Goal: Information Seeking & Learning: Find specific page/section

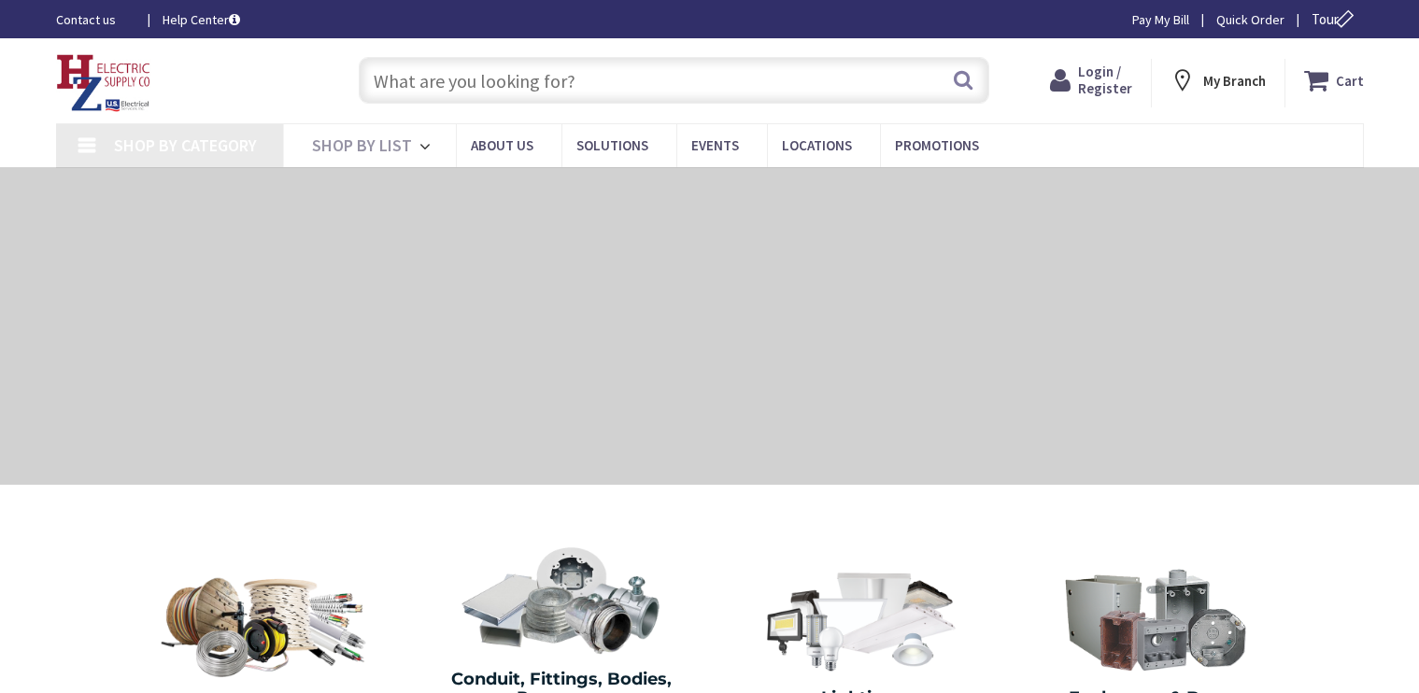
click at [429, 89] on input "text" at bounding box center [674, 80] width 631 height 47
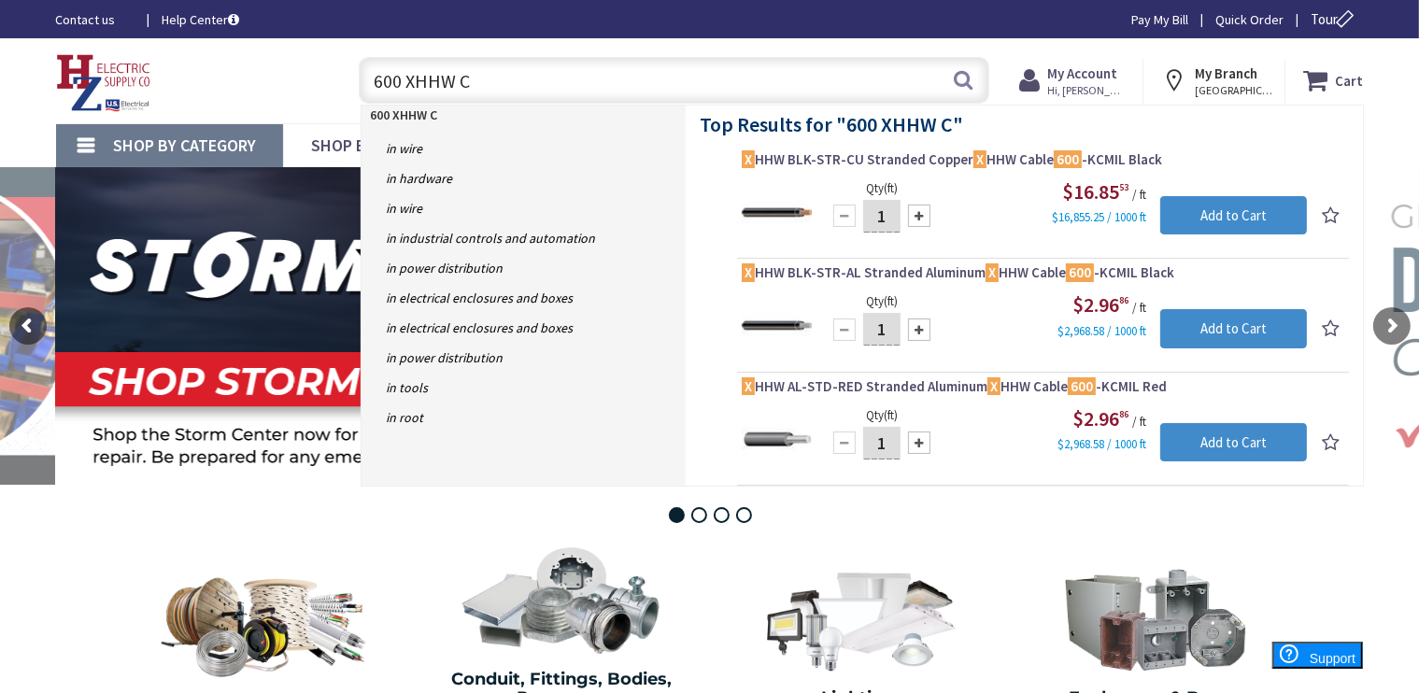
type input "600 XHHW CU"
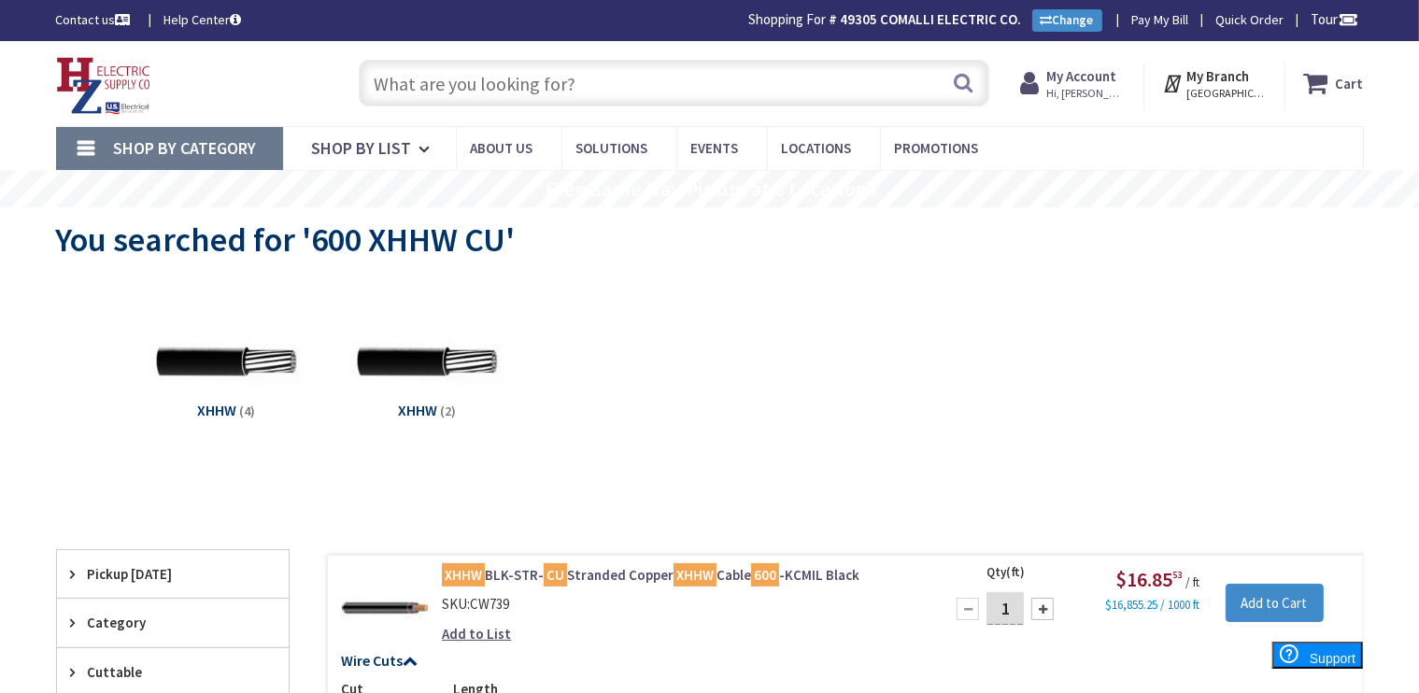
click at [441, 93] on input "text" at bounding box center [674, 83] width 631 height 47
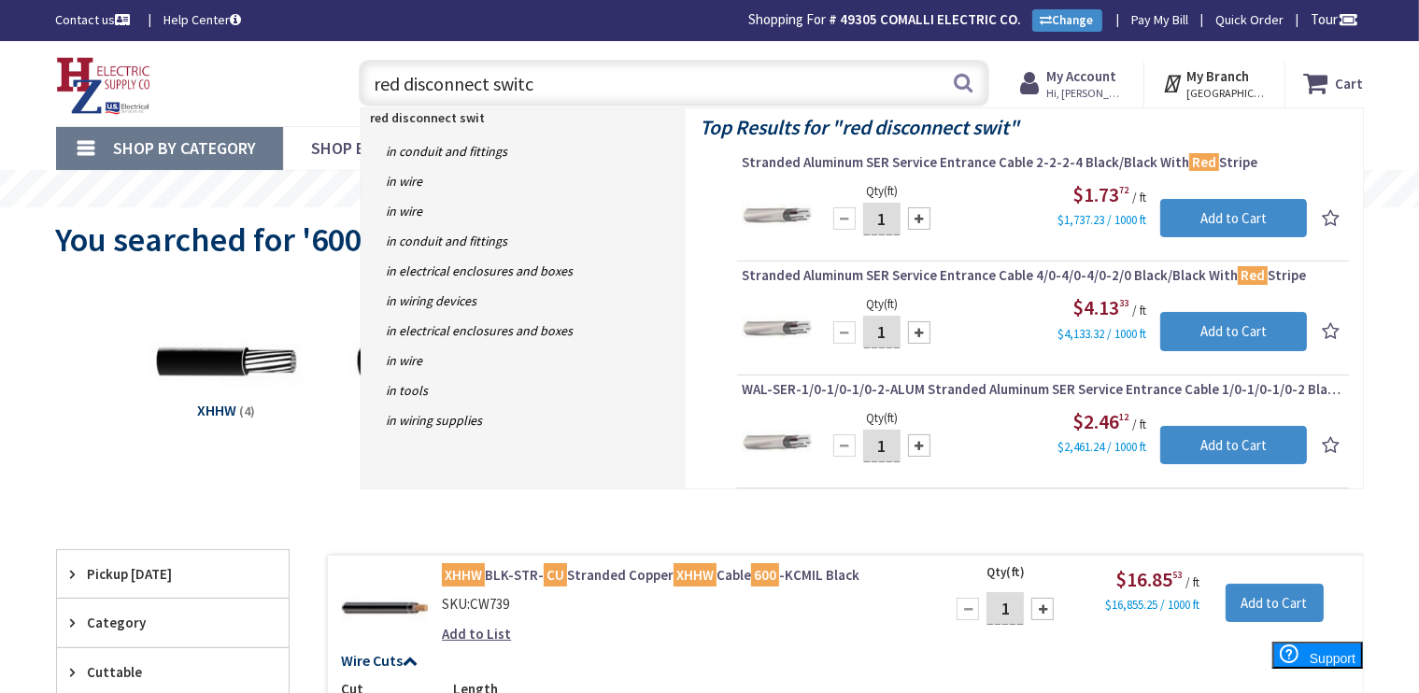
type input "red disconnect switch"
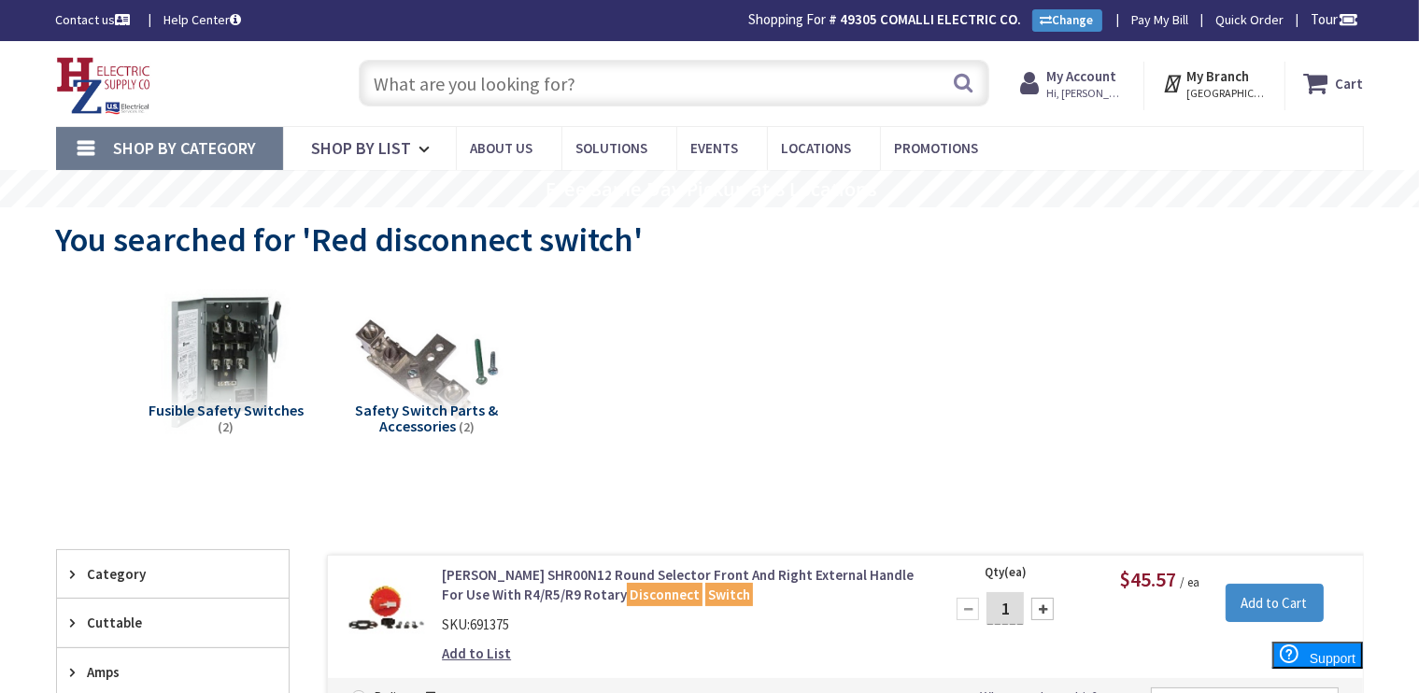
click at [407, 76] on input "text" at bounding box center [674, 83] width 631 height 47
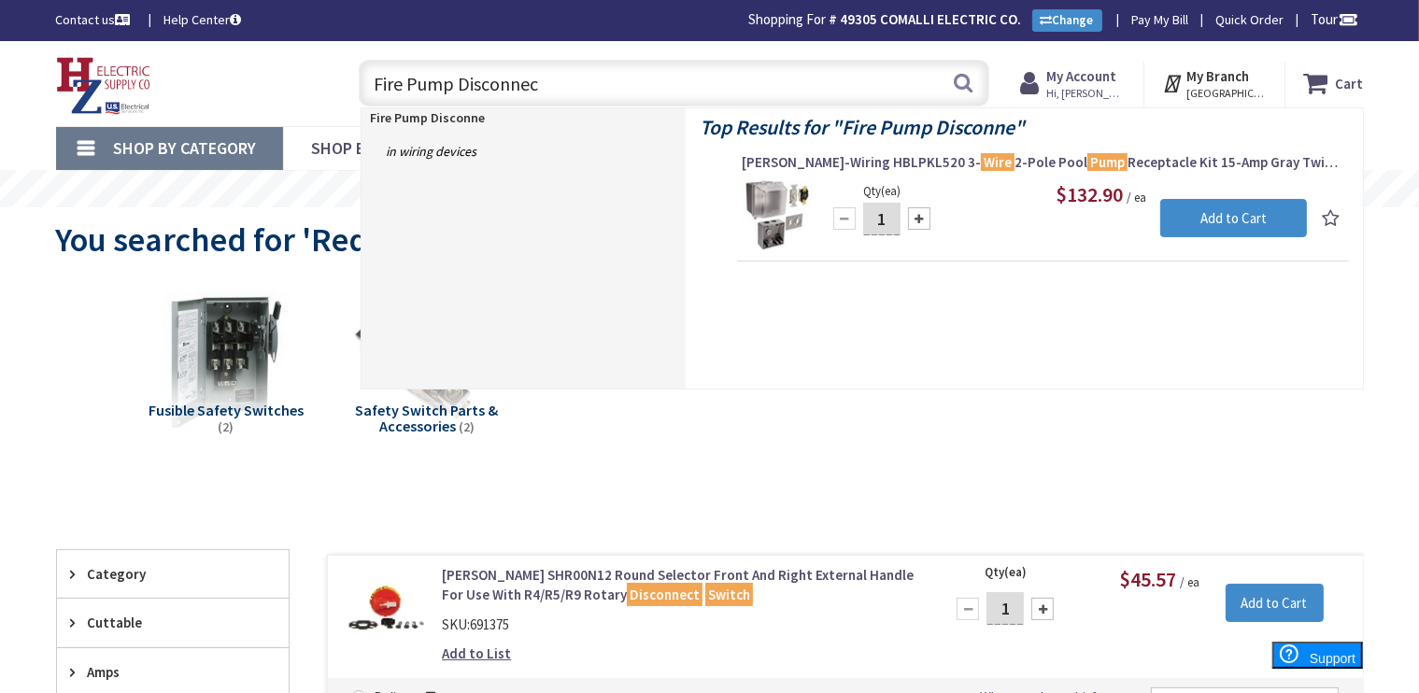
type input "Fire Pump Disconnect"
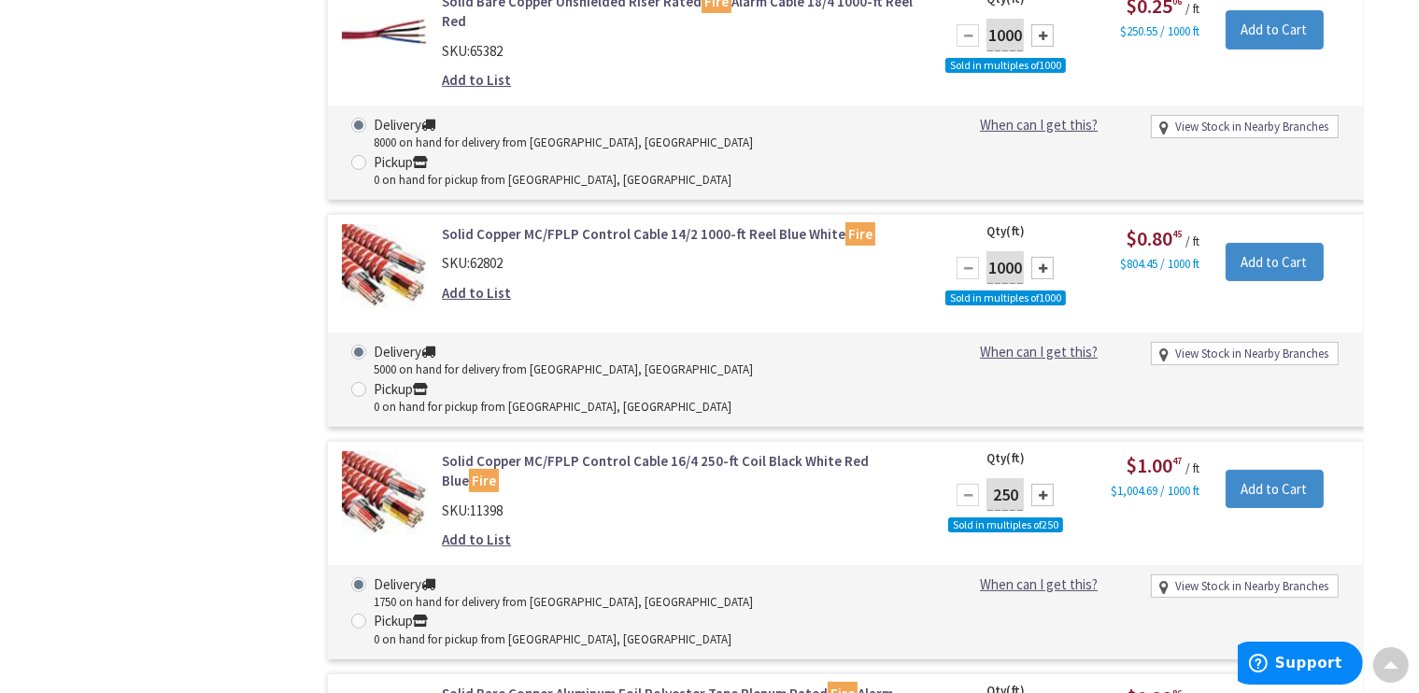
scroll to position [7323, 0]
